Goal: Transaction & Acquisition: Book appointment/travel/reservation

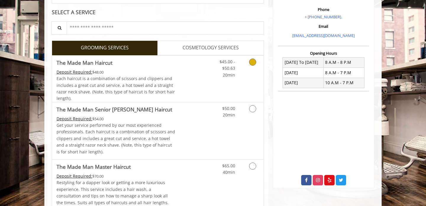
click at [155, 87] on span "Each haircut is a combination of scissors and clippers and includes a great cut…" at bounding box center [115, 88] width 118 height 25
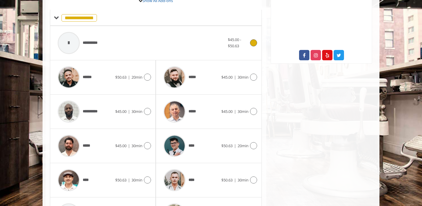
scroll to position [233, 0]
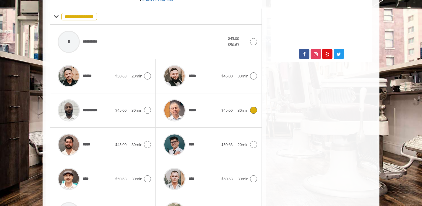
click at [195, 115] on span "*****" at bounding box center [179, 110] width 38 height 28
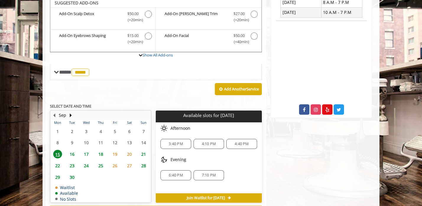
scroll to position [176, 0]
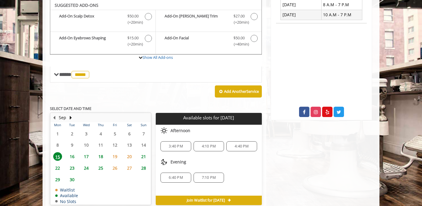
click at [180, 176] on span "6:40 PM" at bounding box center [176, 177] width 14 height 5
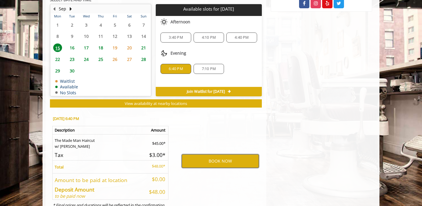
scroll to position [284, 0]
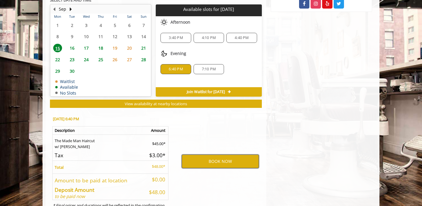
click at [212, 162] on button "BOOK NOW" at bounding box center [220, 162] width 77 height 14
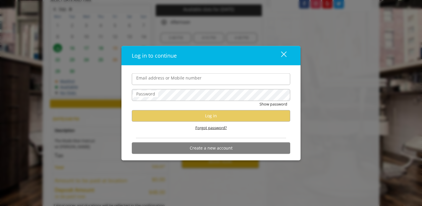
type input "**********"
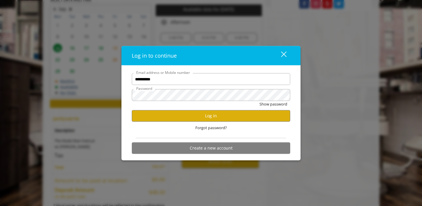
scroll to position [0, 0]
click at [215, 118] on button "Log in" at bounding box center [211, 116] width 158 height 12
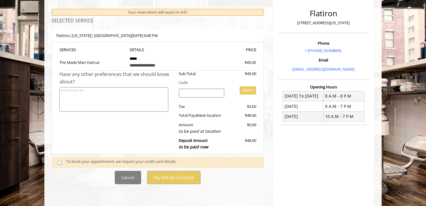
scroll to position [100, 0]
